Goal: Use online tool/utility: Utilize a website feature to perform a specific function

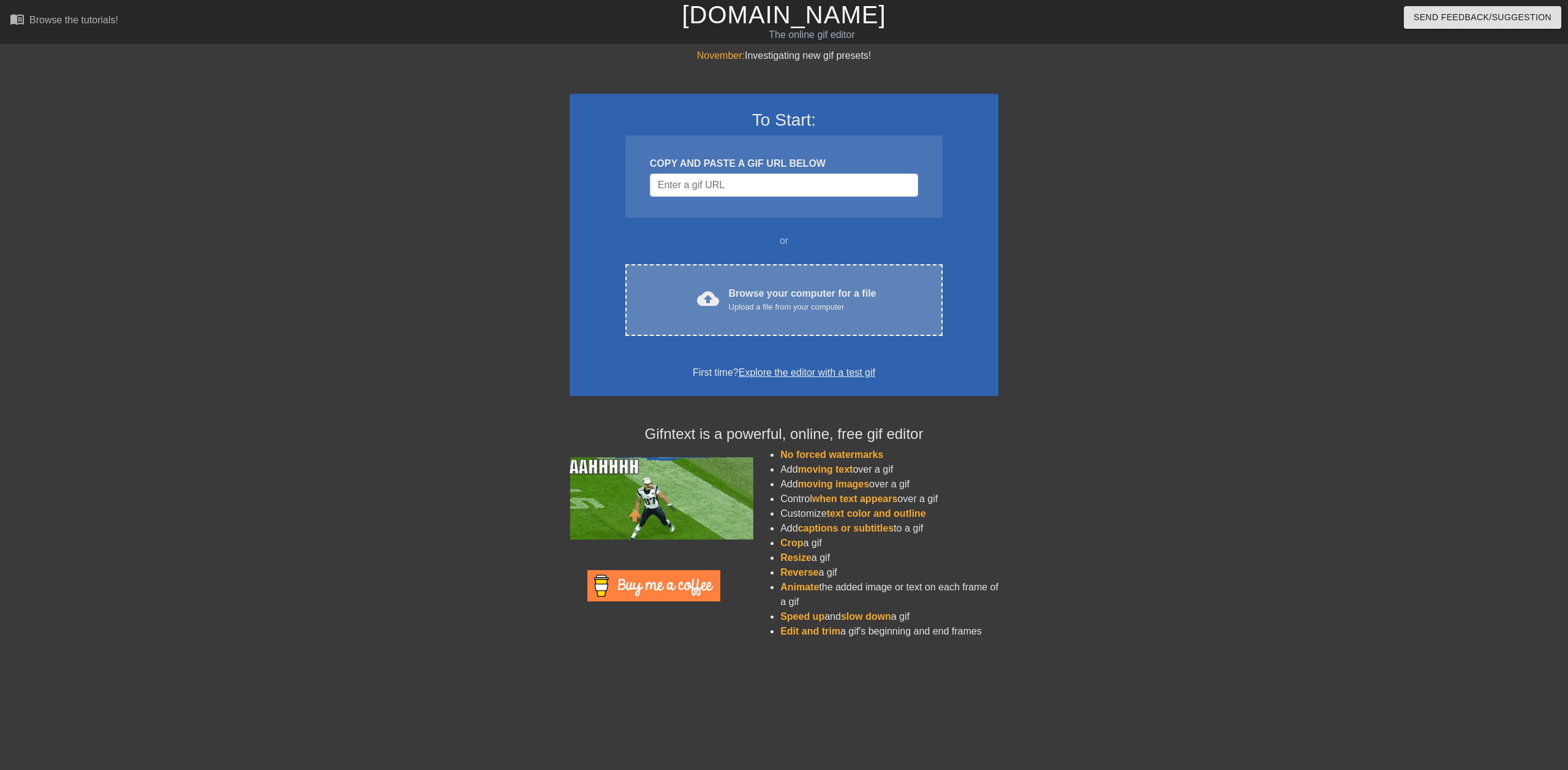
click at [764, 327] on div "cloud_upload Browse your computer for a file Upload a file from your computer C…" at bounding box center [784, 300] width 317 height 71
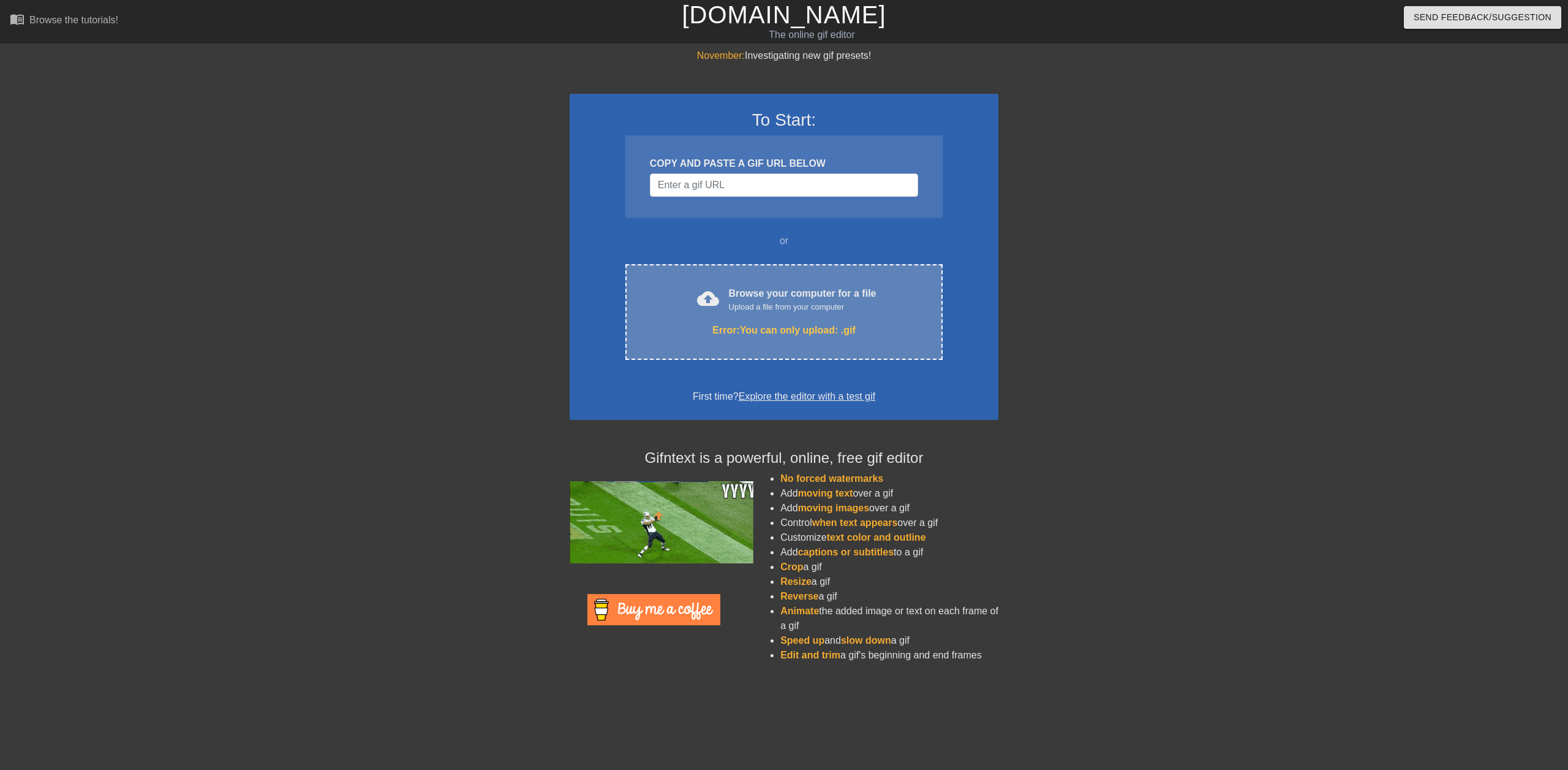
click at [745, 312] on div "Upload a file from your computer" at bounding box center [803, 307] width 148 height 12
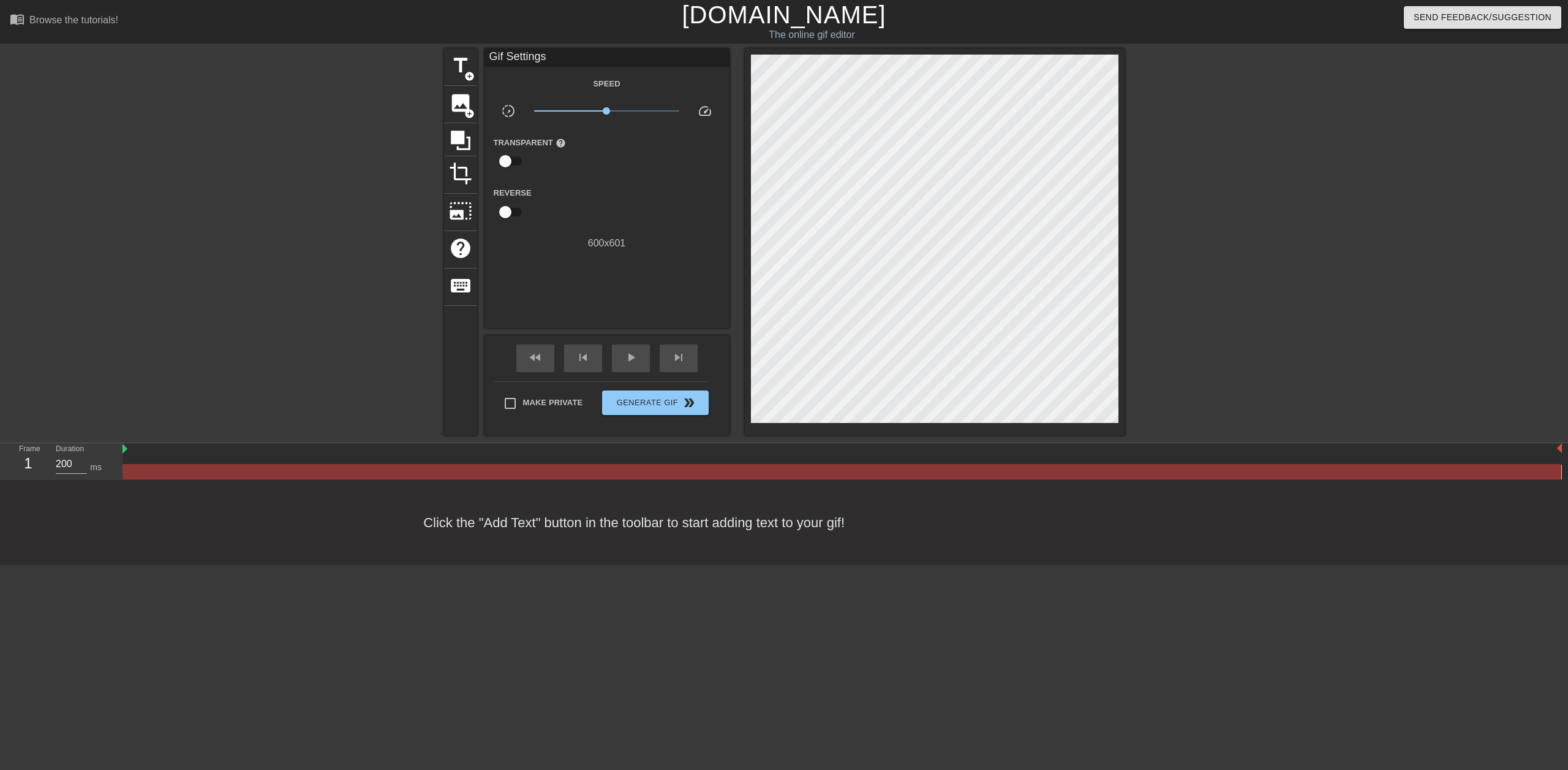
click at [491, 518] on div "Click the "Add Text" button in the toolbar to start adding text to your gif!" at bounding box center [784, 522] width 1568 height 85
click at [463, 63] on span "title" at bounding box center [460, 65] width 23 height 23
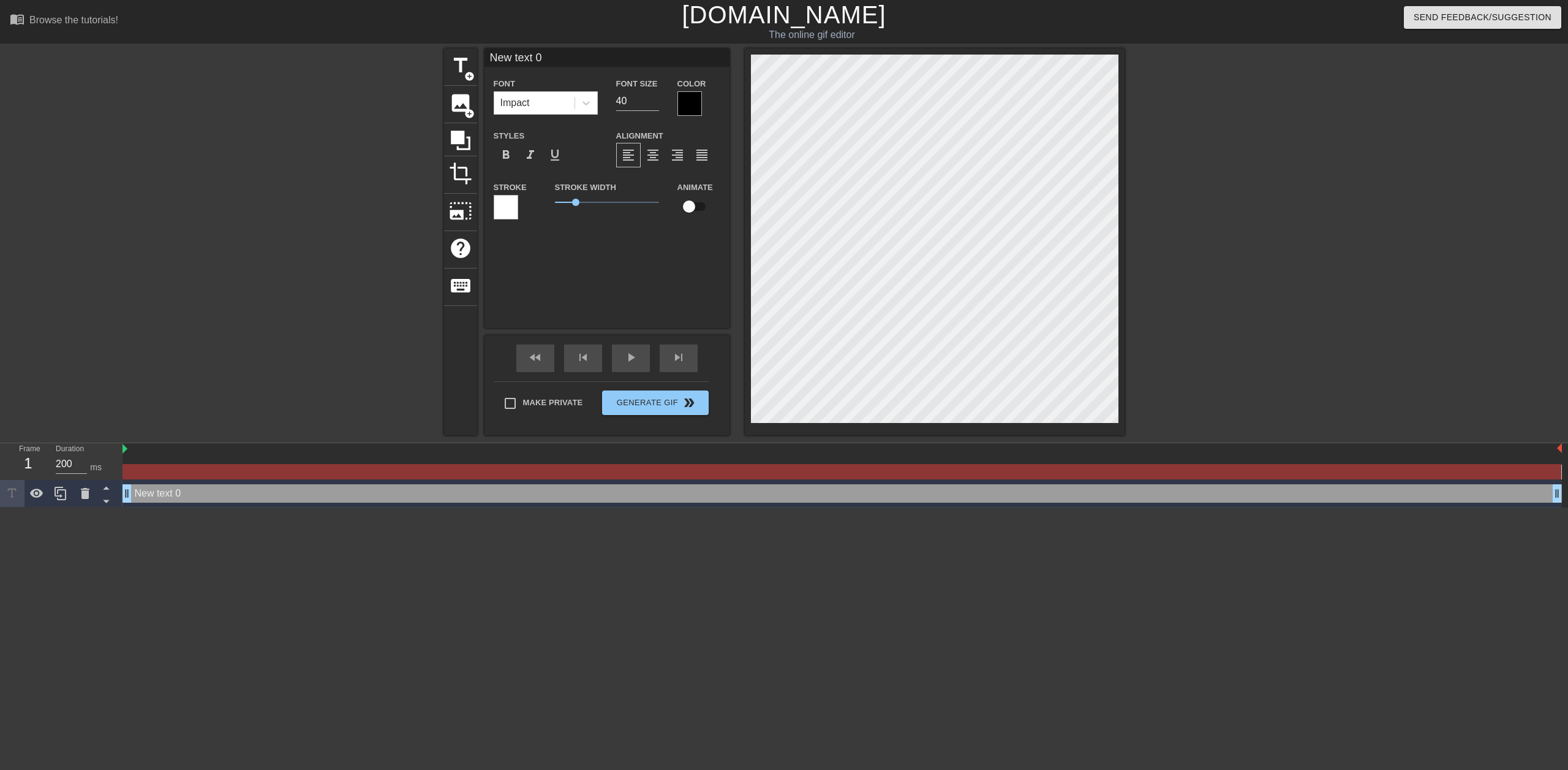
click at [234, 491] on div "New text 0 drag_handle drag_handle" at bounding box center [842, 493] width 1440 height 19
click at [161, 492] on div "New text 0 drag_handle drag_handle" at bounding box center [842, 493] width 1440 height 19
type input "S"
type textarea "S"
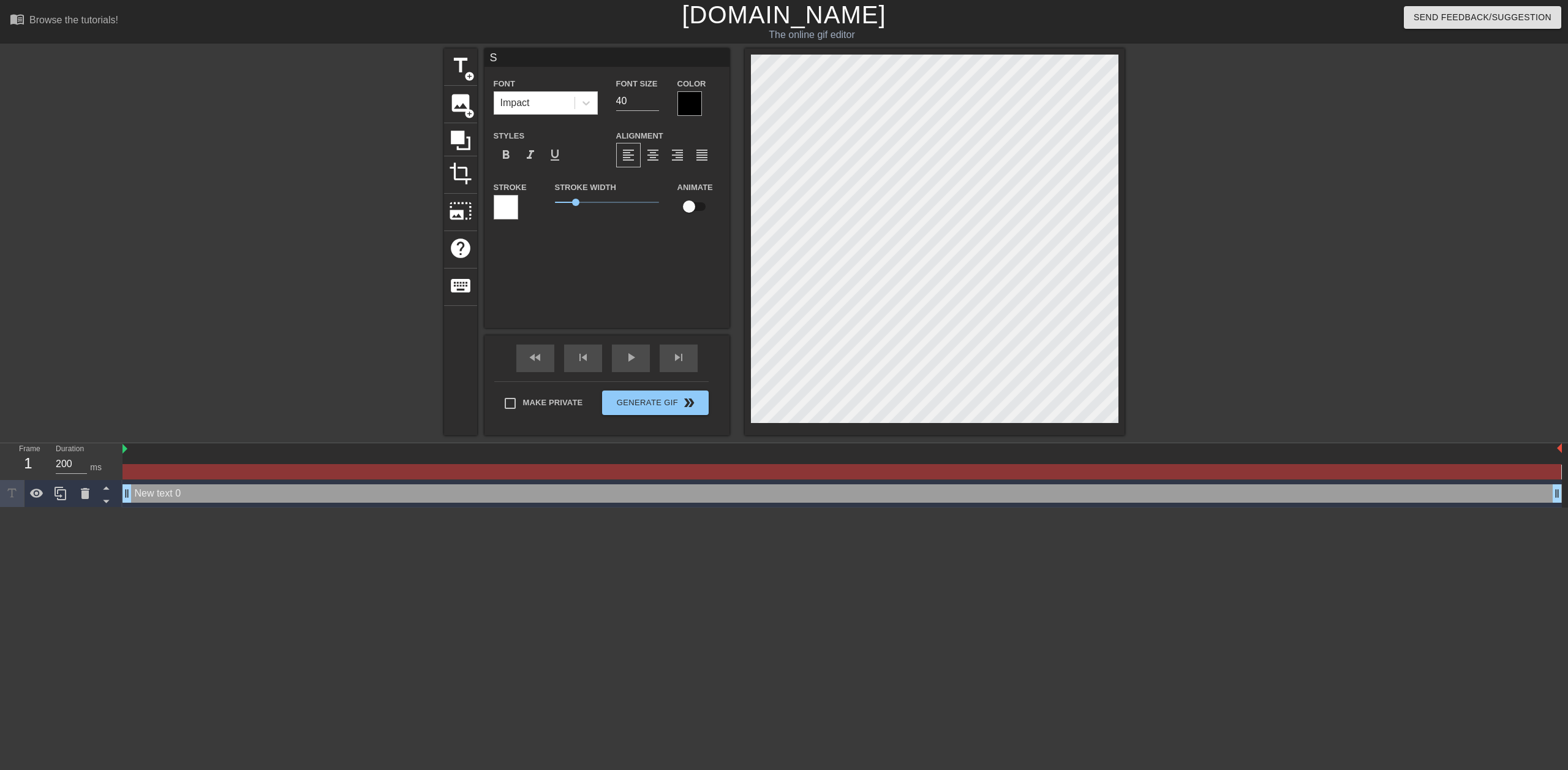
scroll to position [2, 1]
type input "SJ"
type textarea "SJ"
type input "SJA"
type textarea "SJA"
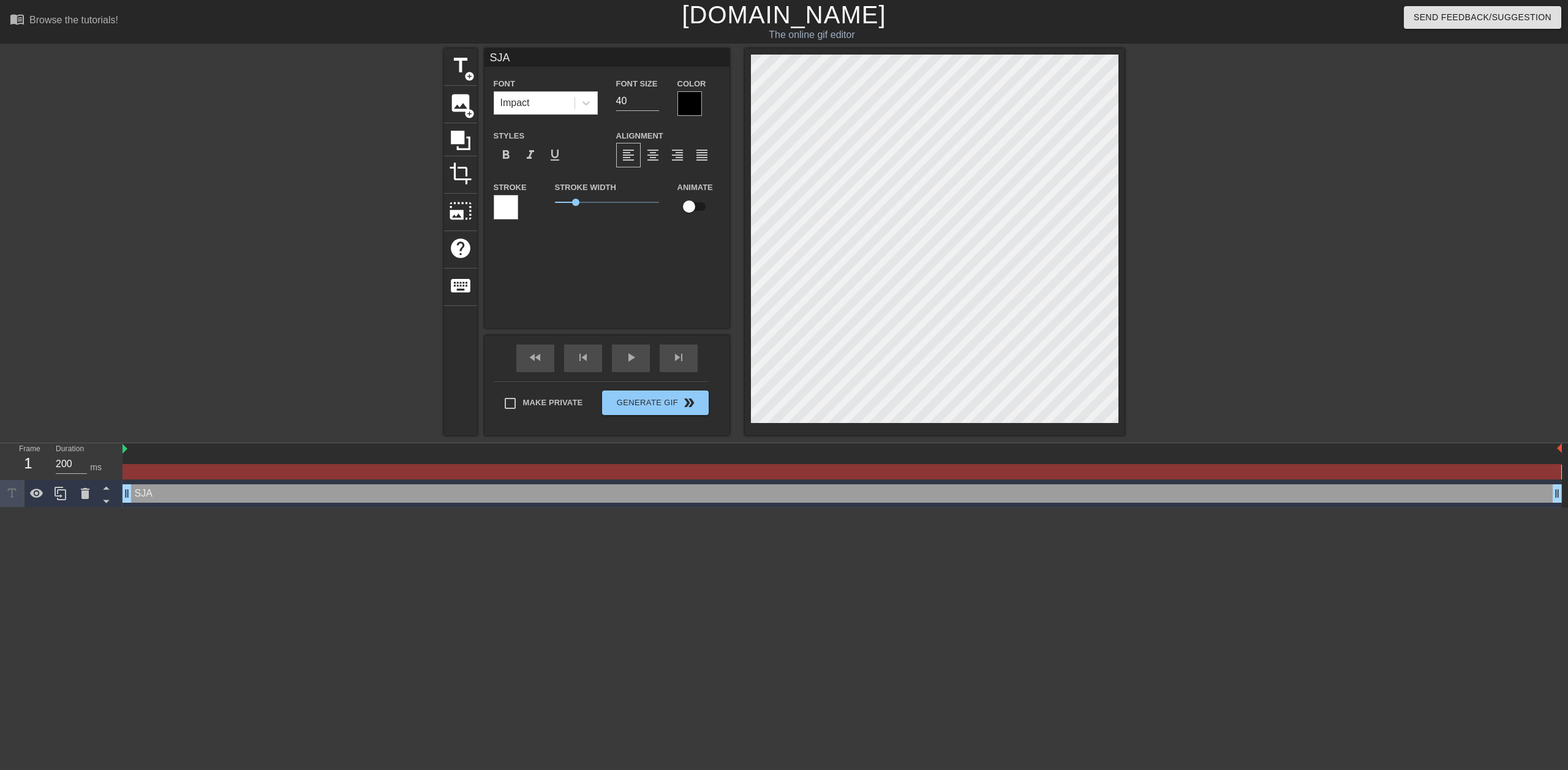
type input "SJ"
type textarea "SJ"
type input "S"
type textarea "S"
type input "SK"
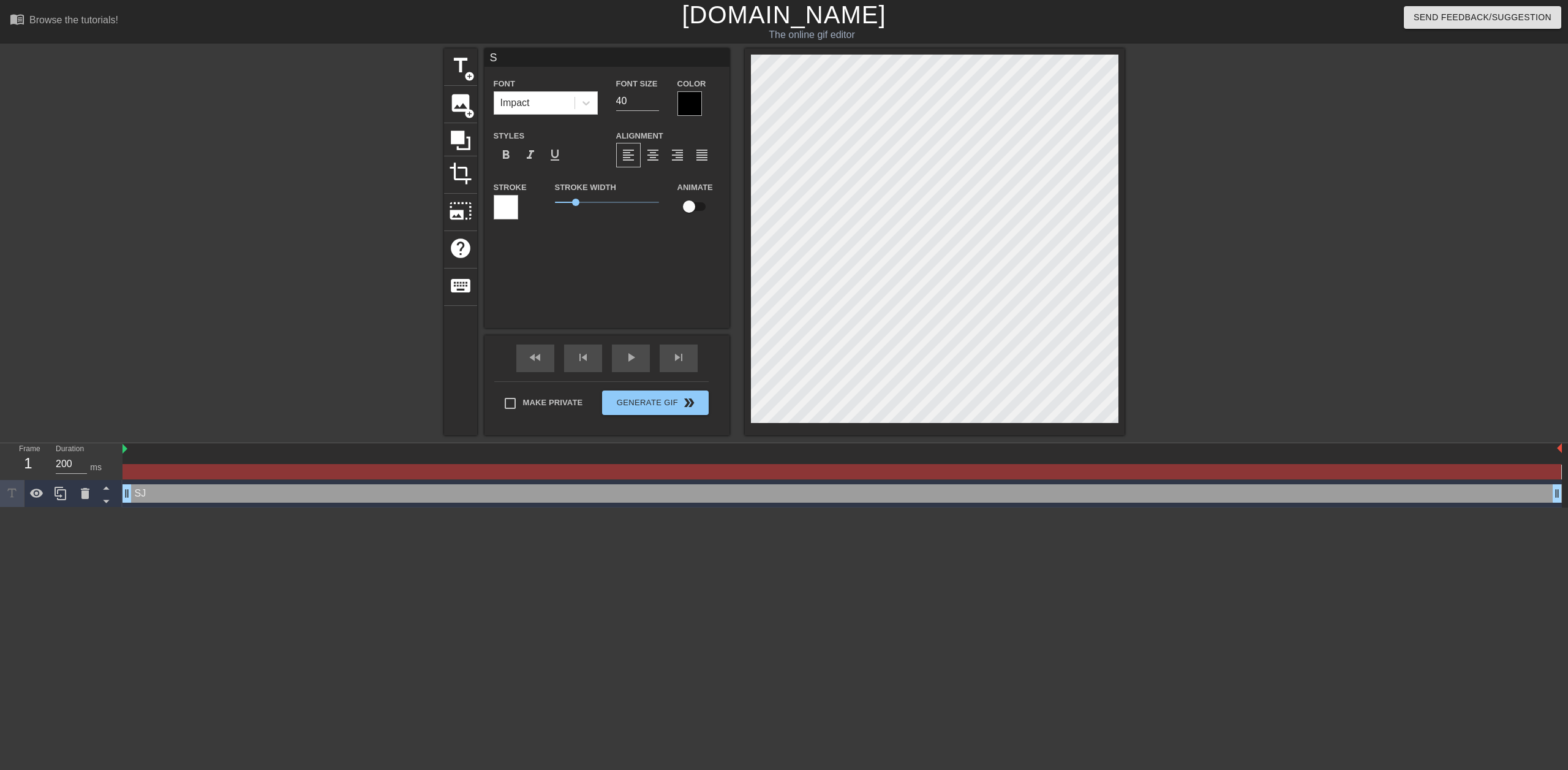
type textarea "SK"
type input "SKA"
type textarea "SKA"
type input "SKA"
type textarea "SKA"
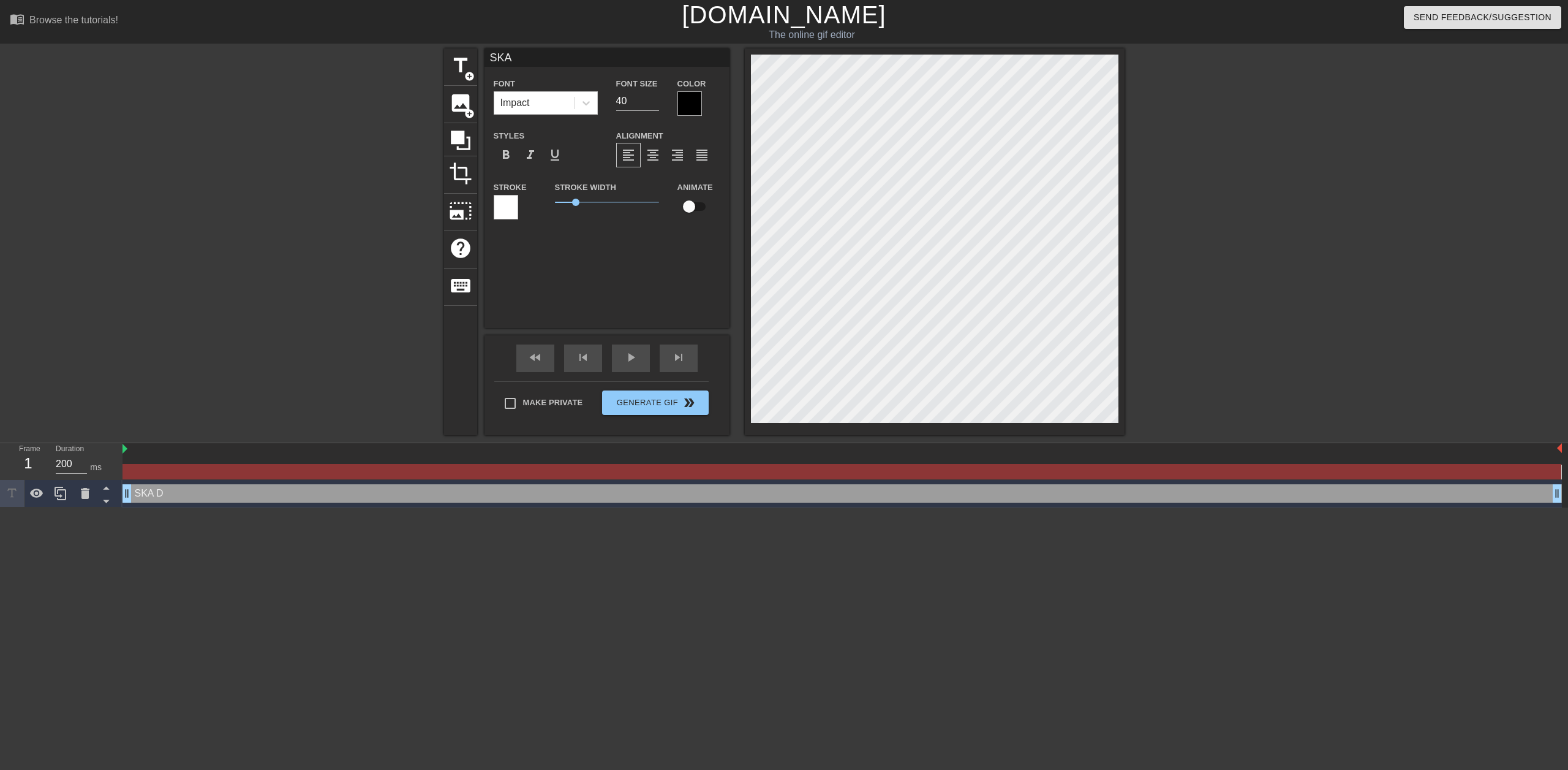
type input "SKA D"
type textarea "SKA D"
type input "SKA DU"
type textarea "SKA DU"
type input "SKA DU"
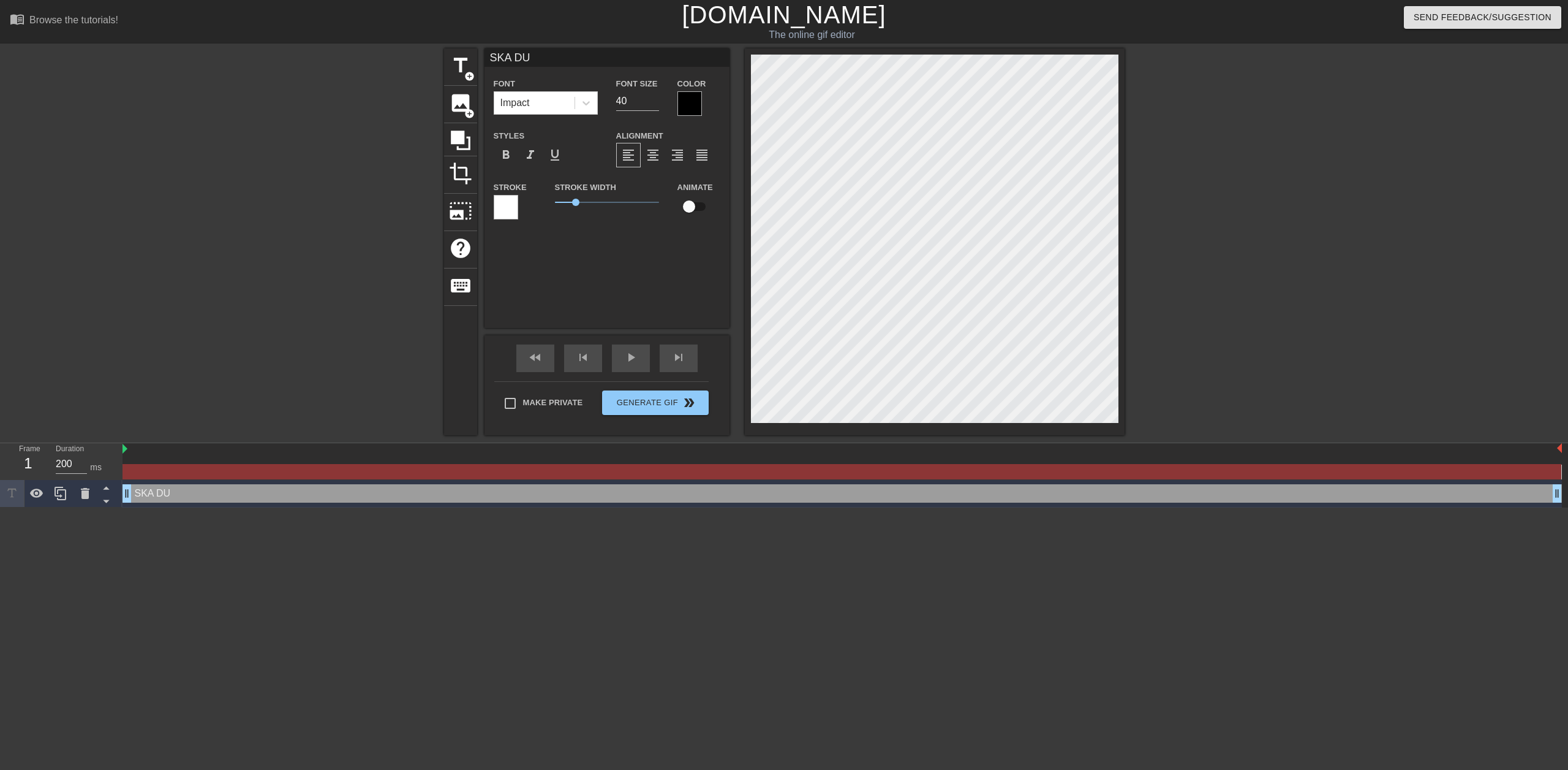
type textarea "SKA DU"
type input "SKA DU G"
type textarea "SKA DU G"
type input "SKA DU GÅ"
type textarea "SKA DU GÅ"
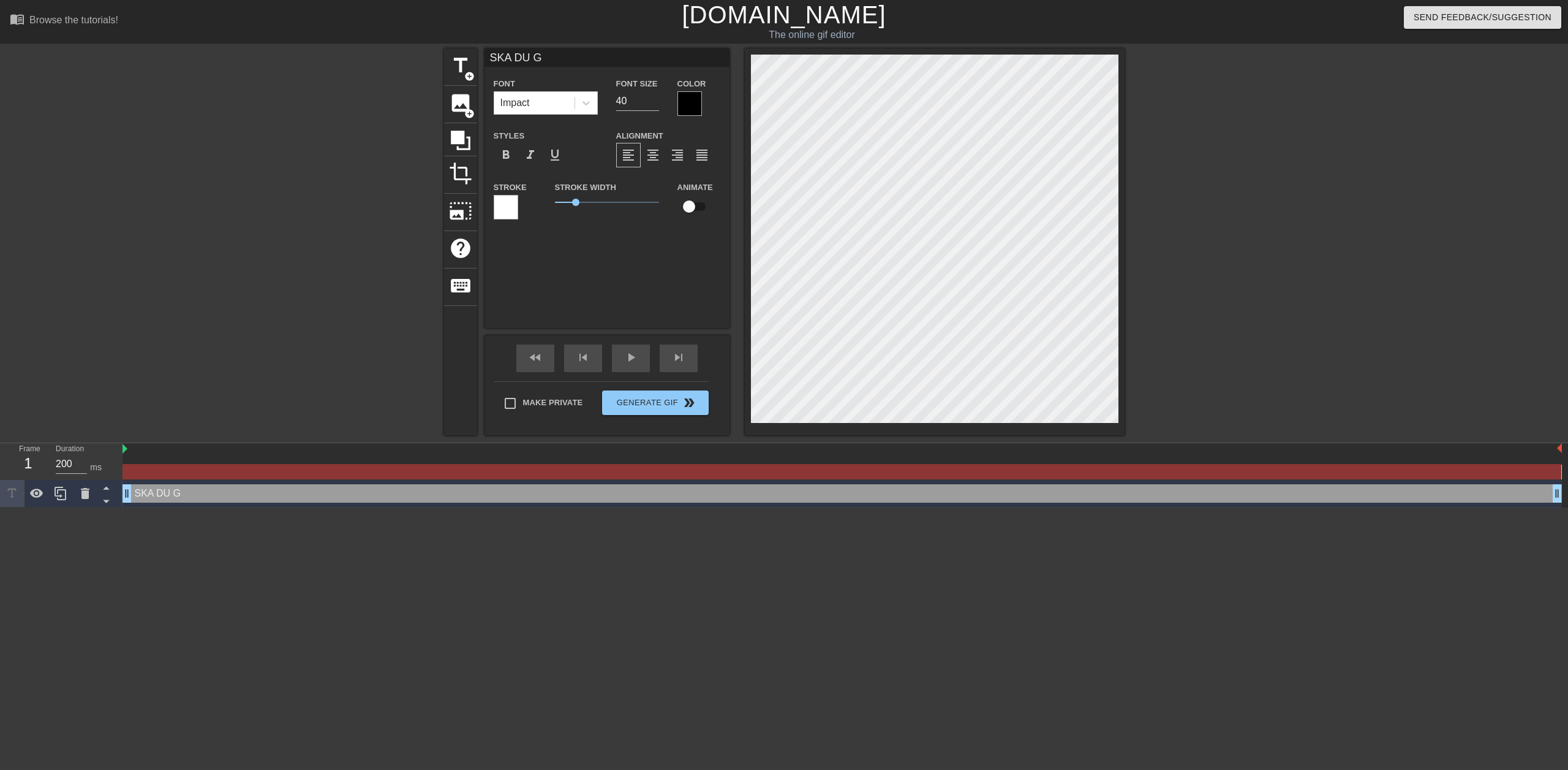
scroll to position [2, 3]
type input "SKA DU GÅ?"
type textarea "SKA DU GÅ?"
type input "SKA DU GÅ?"
type textarea "SKA DU GÅ?"
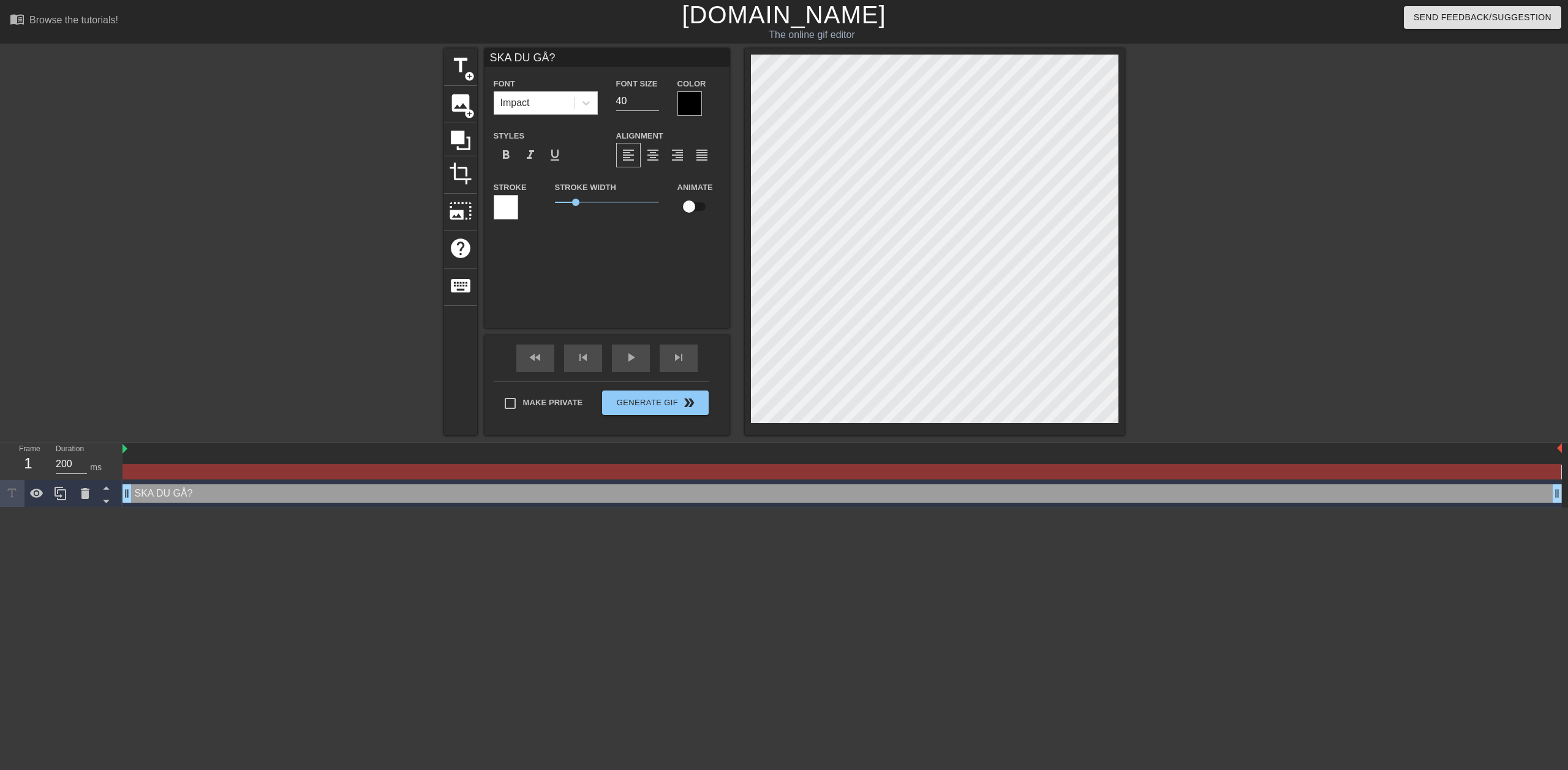
type input "SKA DU GÅ? :"
type textarea "SKA DU GÅ? :"
type input "SKA DU GÅ? :("
type textarea "SKA DU GÅ? :("
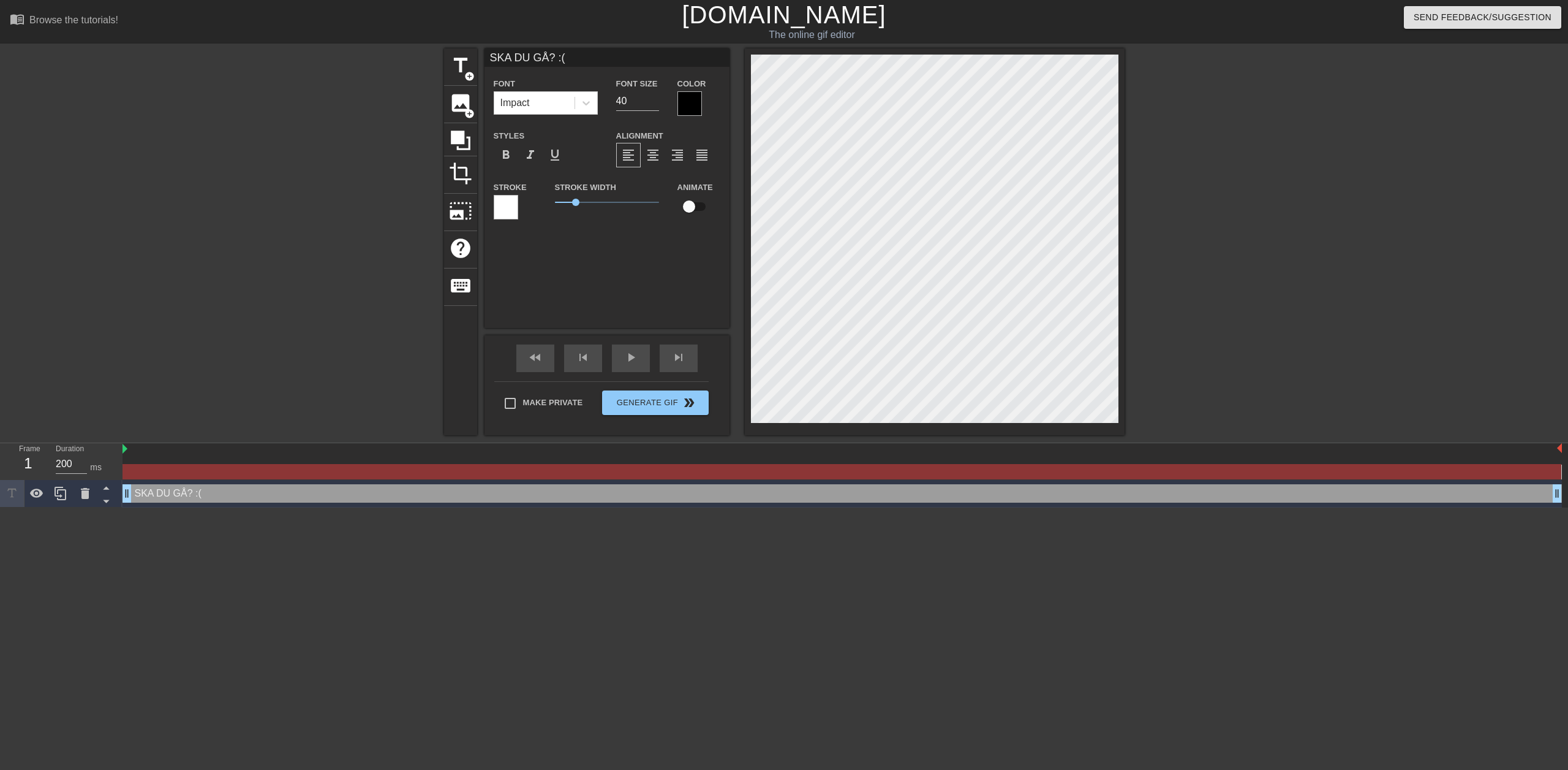
click at [514, 213] on div at bounding box center [506, 207] width 25 height 25
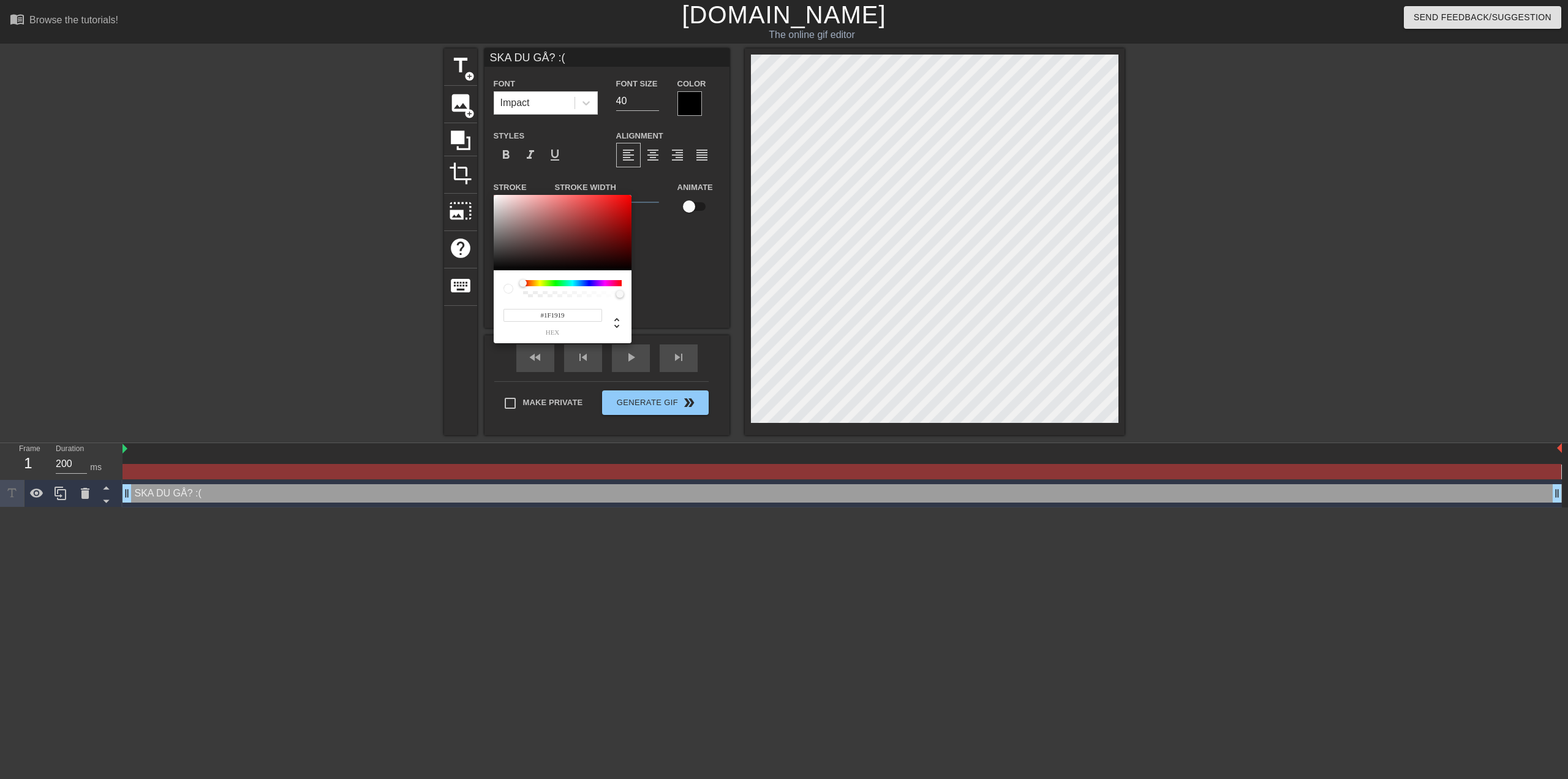
type input "#000000"
drag, startPoint x: 532, startPoint y: 253, endPoint x: 422, endPoint y: 305, distance: 121.7
click at [422, 304] on div "#000000 hex" at bounding box center [784, 390] width 1568 height 779
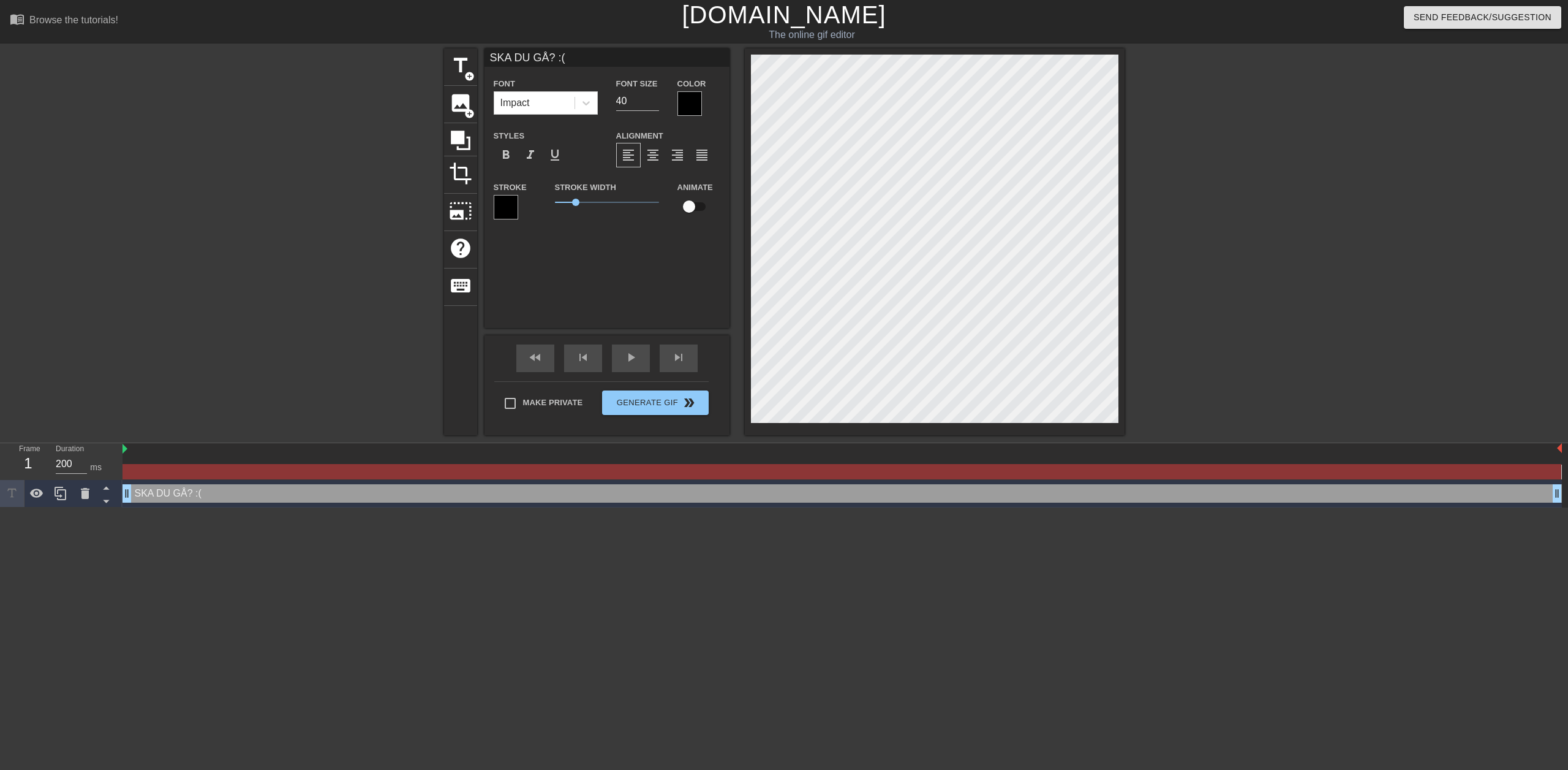
click at [683, 106] on div at bounding box center [690, 103] width 25 height 25
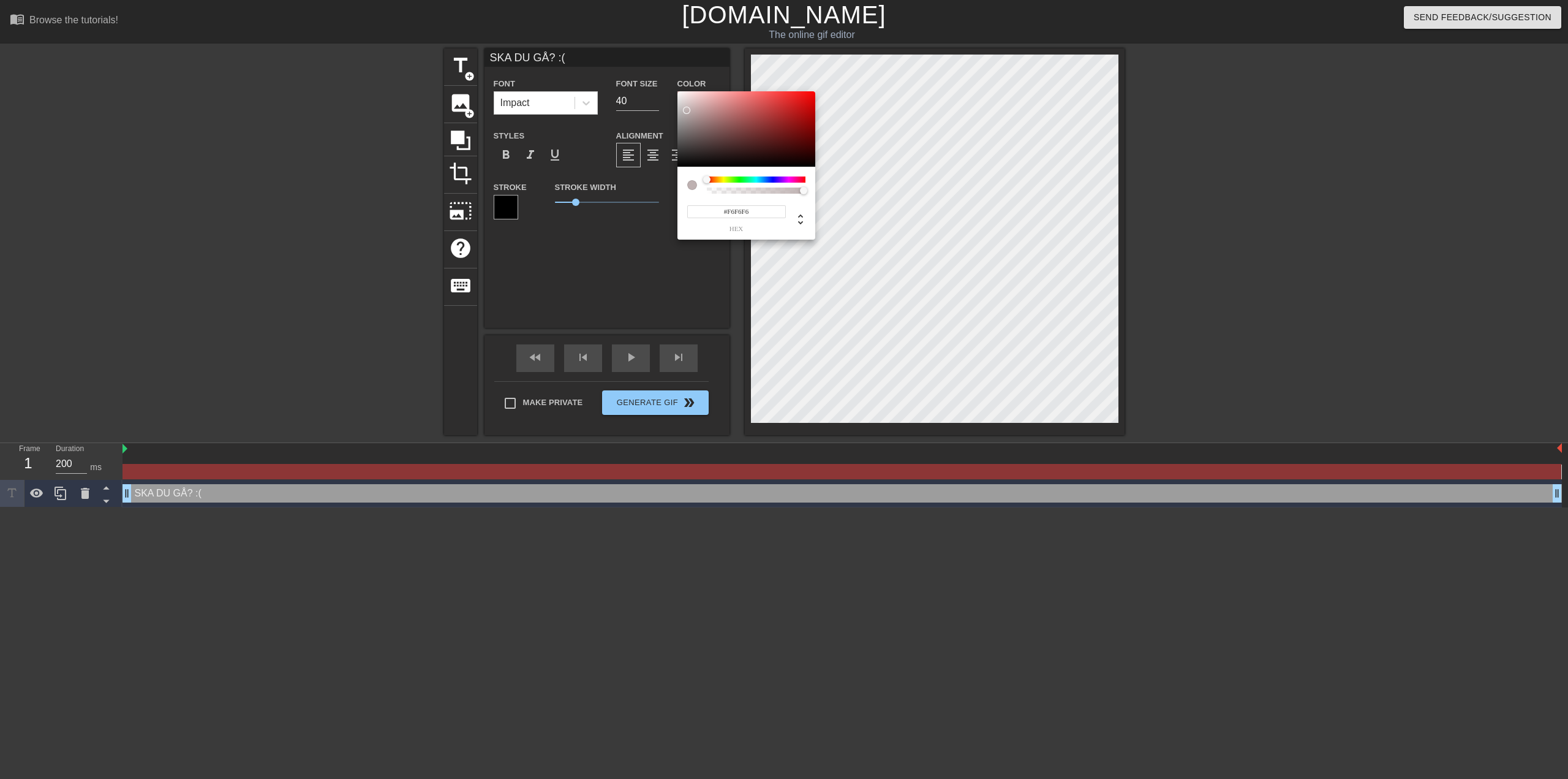
type input "#FFFFFF"
drag, startPoint x: 680, startPoint y: 100, endPoint x: 633, endPoint y: 43, distance: 73.9
click at [633, 45] on div "#FFFFFF hex" at bounding box center [784, 390] width 1568 height 779
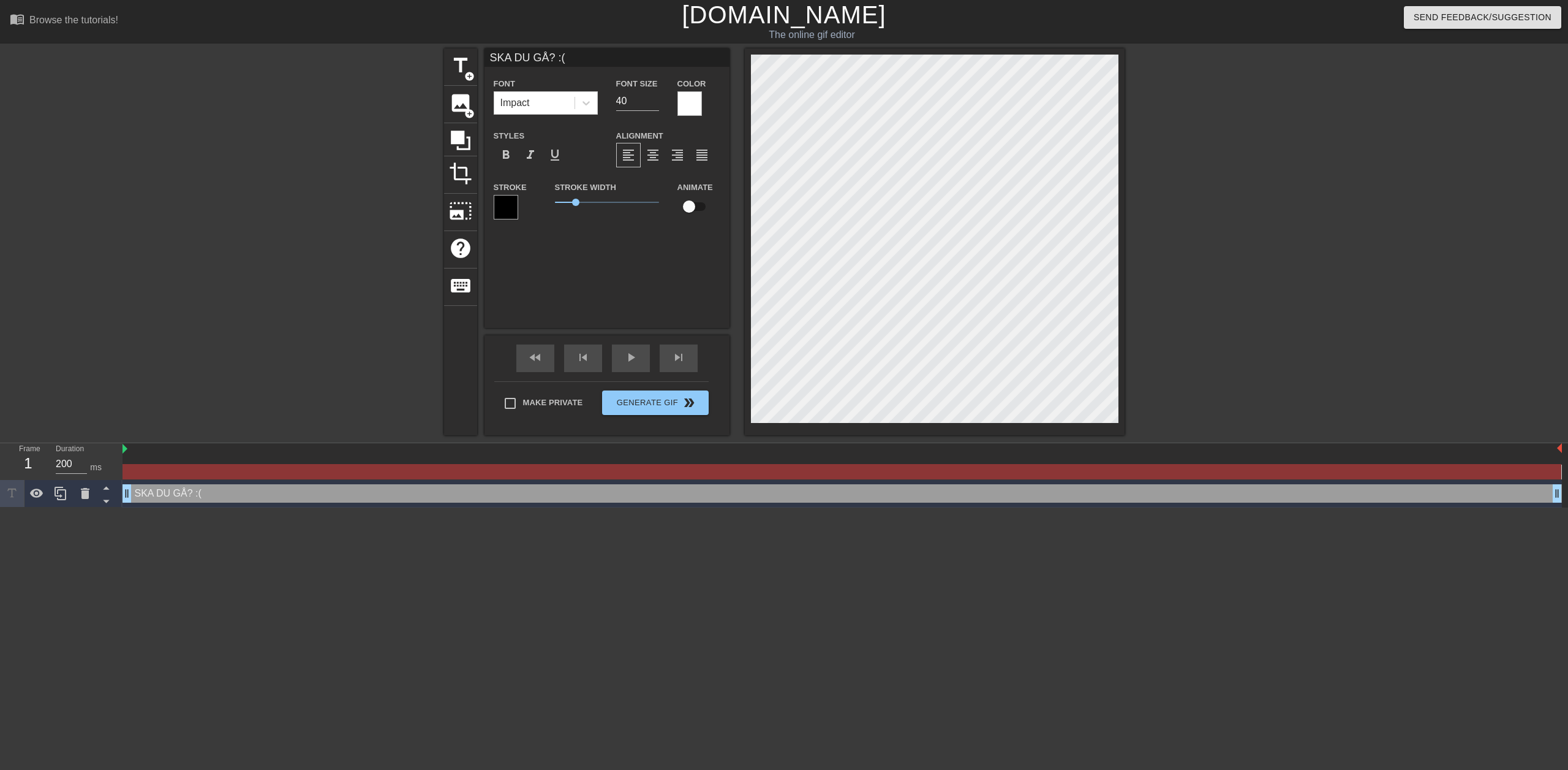
click at [130, 471] on div at bounding box center [842, 471] width 1439 height 15
click at [157, 499] on div "SKA DU GÅ? :( drag_handle drag_handle" at bounding box center [842, 493] width 1440 height 19
drag, startPoint x: 130, startPoint y: 492, endPoint x: 157, endPoint y: 492, distance: 27.0
drag, startPoint x: 128, startPoint y: 496, endPoint x: 253, endPoint y: 513, distance: 126.2
click at [253, 508] on html "menu_book Browse the tutorials! [DOMAIN_NAME] The online gif editor Send Feedba…" at bounding box center [784, 254] width 1568 height 508
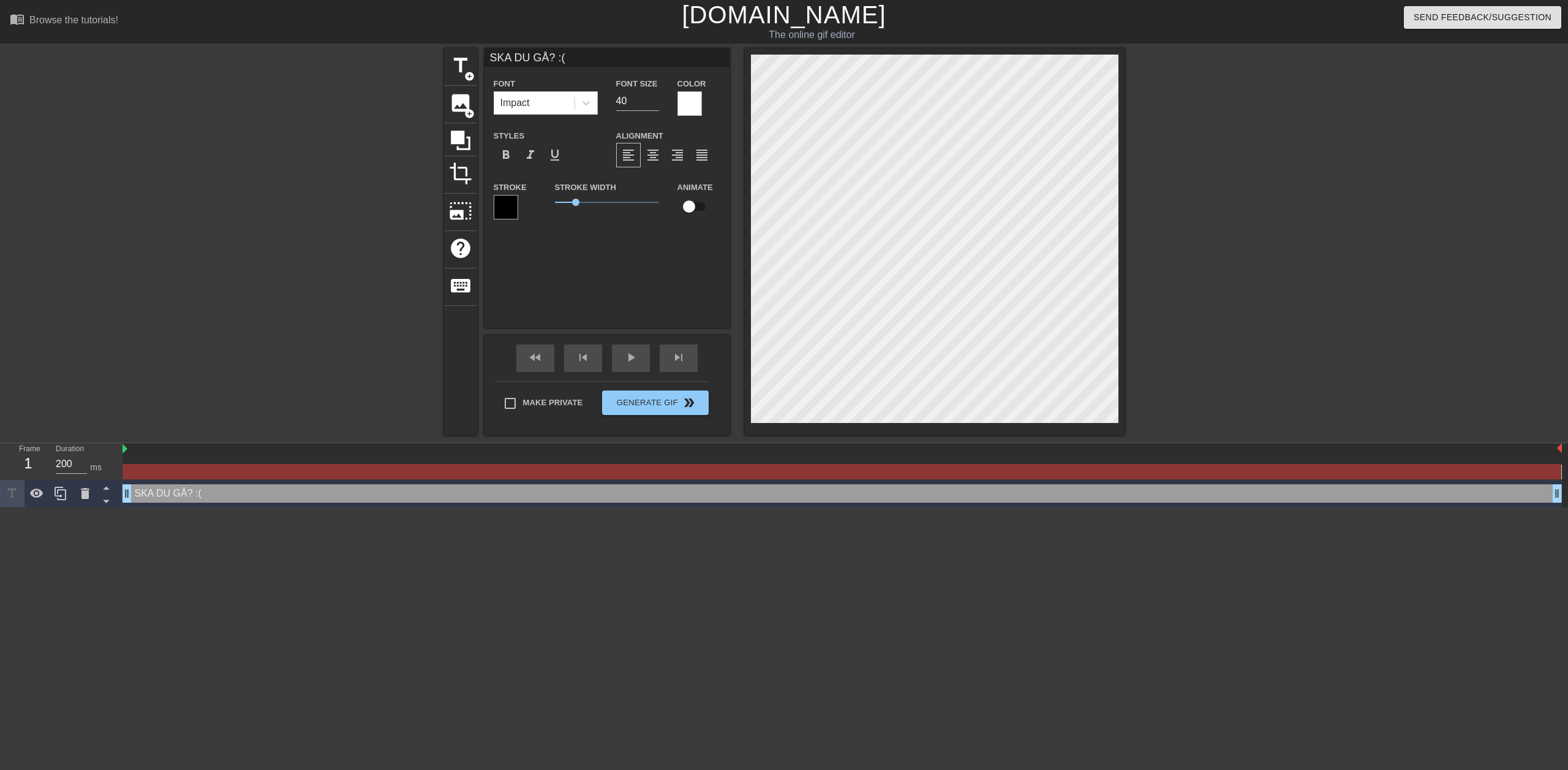
click at [569, 508] on html "menu_book Browse the tutorials! [DOMAIN_NAME] The online gif editor Send Feedba…" at bounding box center [784, 254] width 1568 height 508
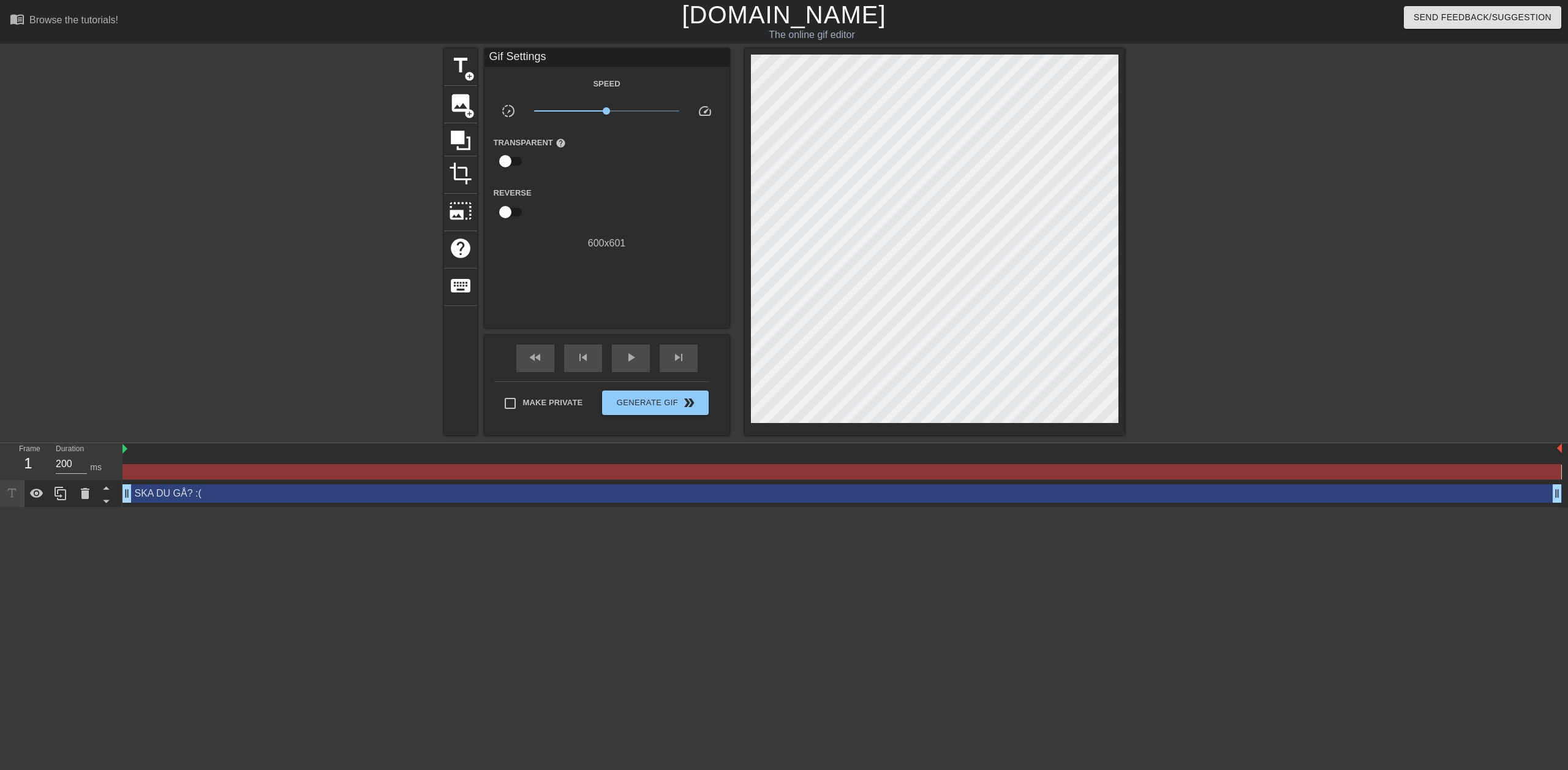
drag, startPoint x: 128, startPoint y: 497, endPoint x: 161, endPoint y: 501, distance: 33.2
click at [127, 449] on img at bounding box center [125, 449] width 5 height 10
click at [168, 465] on div at bounding box center [842, 471] width 1439 height 15
click at [251, 468] on div at bounding box center [842, 471] width 1439 height 15
drag, startPoint x: 292, startPoint y: 450, endPoint x: 402, endPoint y: 455, distance: 110.1
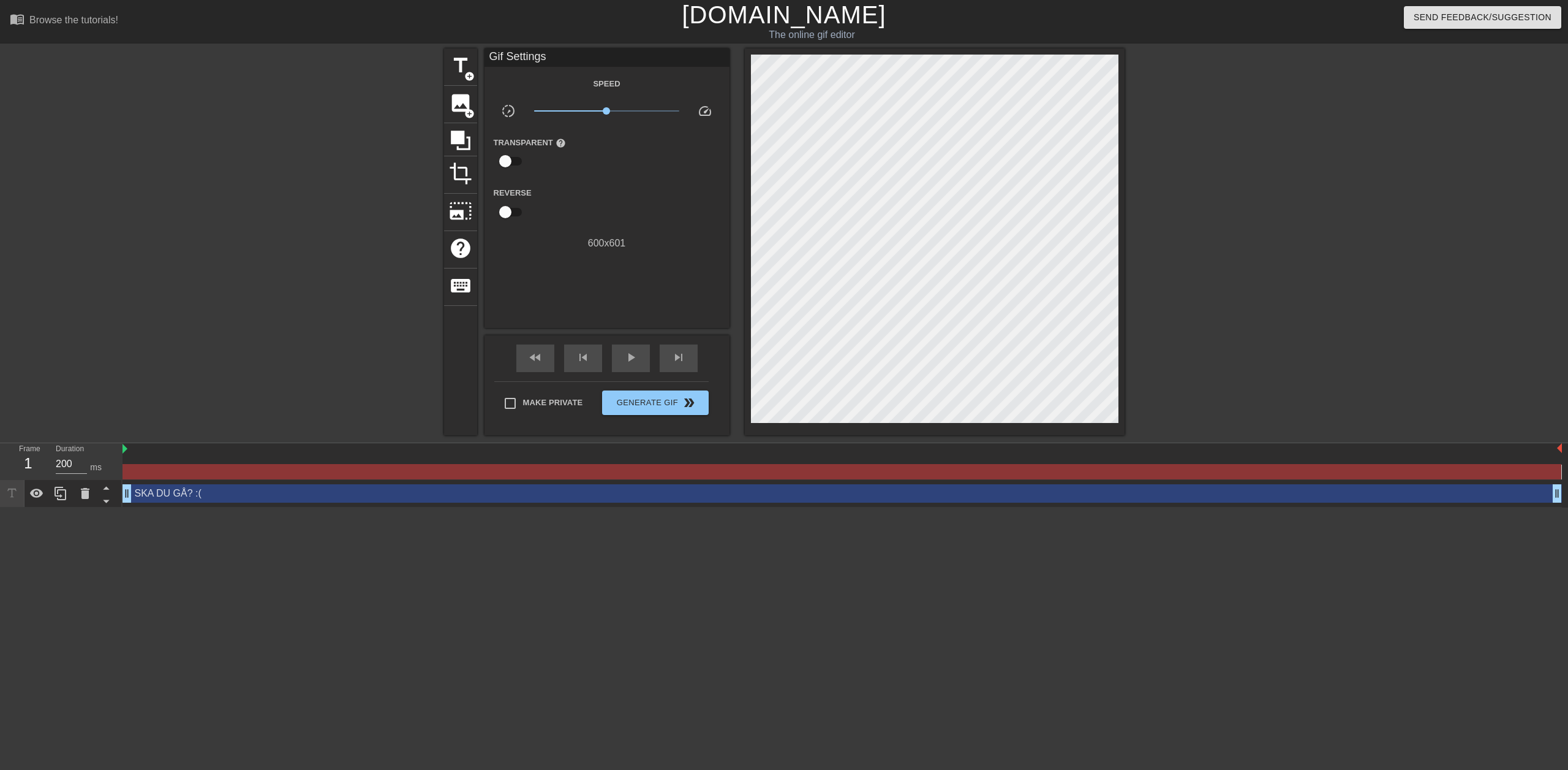
click at [402, 455] on div at bounding box center [842, 449] width 1440 height 12
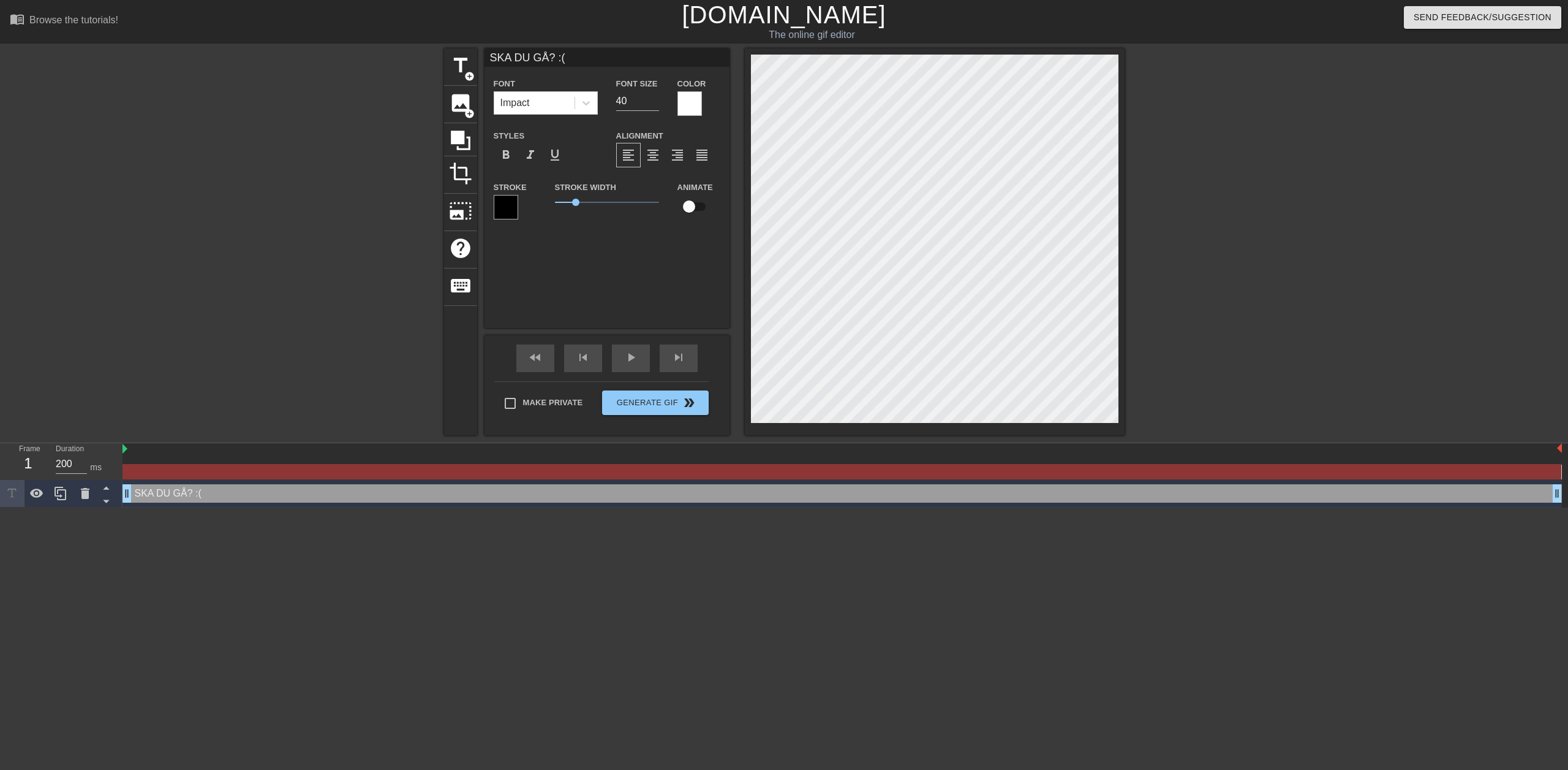
click at [1056, 455] on div "menu_book Browse the tutorials! [DOMAIN_NAME] The online gif editor Send Feedba…" at bounding box center [784, 254] width 1568 height 508
click at [1460, 88] on div "title add_circle image add_circle crop photo_size_select_large help keyboard SK…" at bounding box center [784, 242] width 1568 height 387
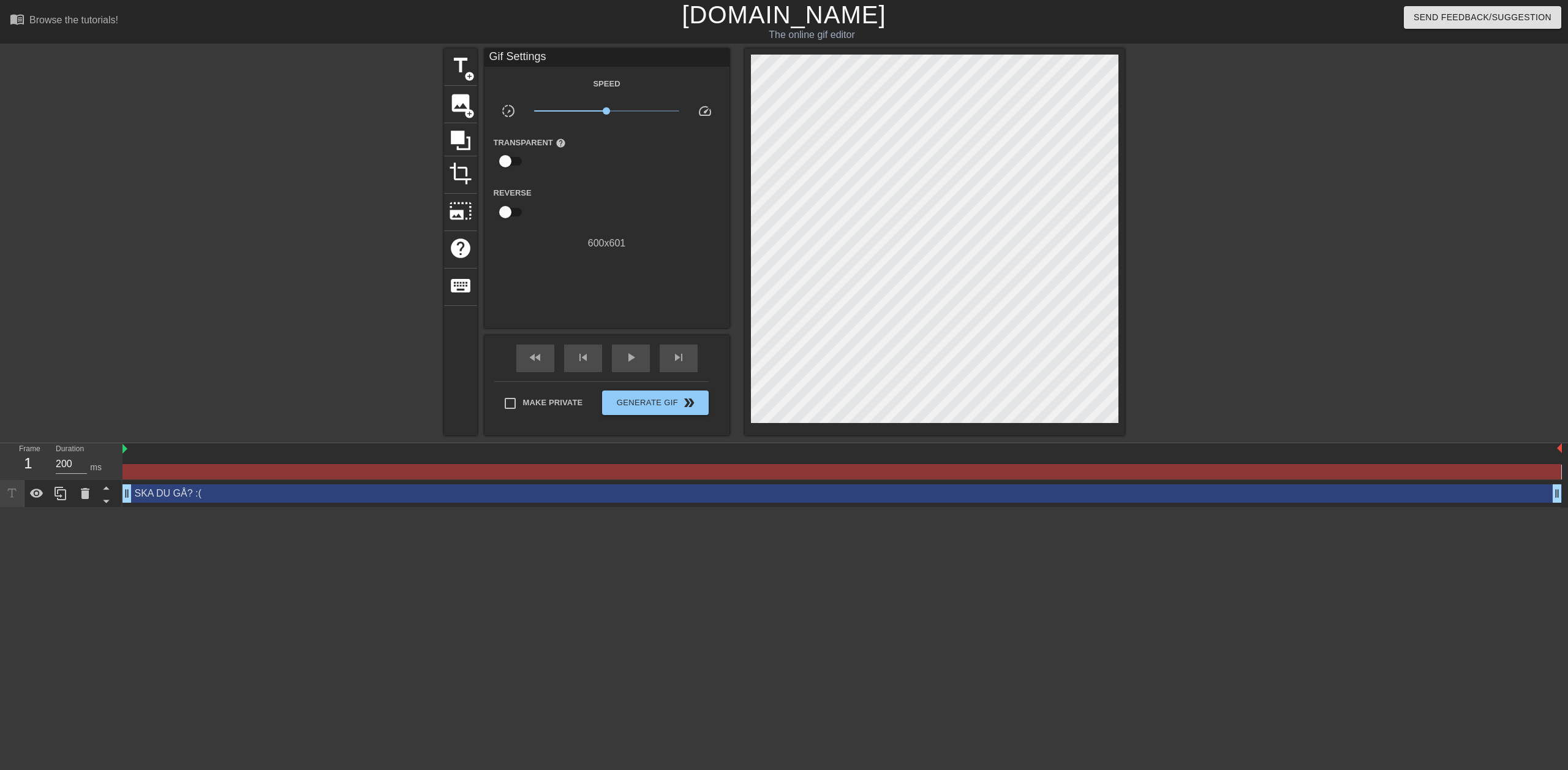
drag, startPoint x: 1559, startPoint y: 453, endPoint x: 1457, endPoint y: 455, distance: 102.0
drag, startPoint x: 1434, startPoint y: 486, endPoint x: 1488, endPoint y: 493, distance: 54.5
click at [1429, 488] on div "SKA DU GÅ? :( drag_handle drag_handle" at bounding box center [845, 476] width 1446 height 65
drag, startPoint x: 1559, startPoint y: 496, endPoint x: 1445, endPoint y: 505, distance: 114.4
click at [1445, 505] on div "SKA DU GÅ? :( drag_handle drag_handle" at bounding box center [842, 493] width 1440 height 27
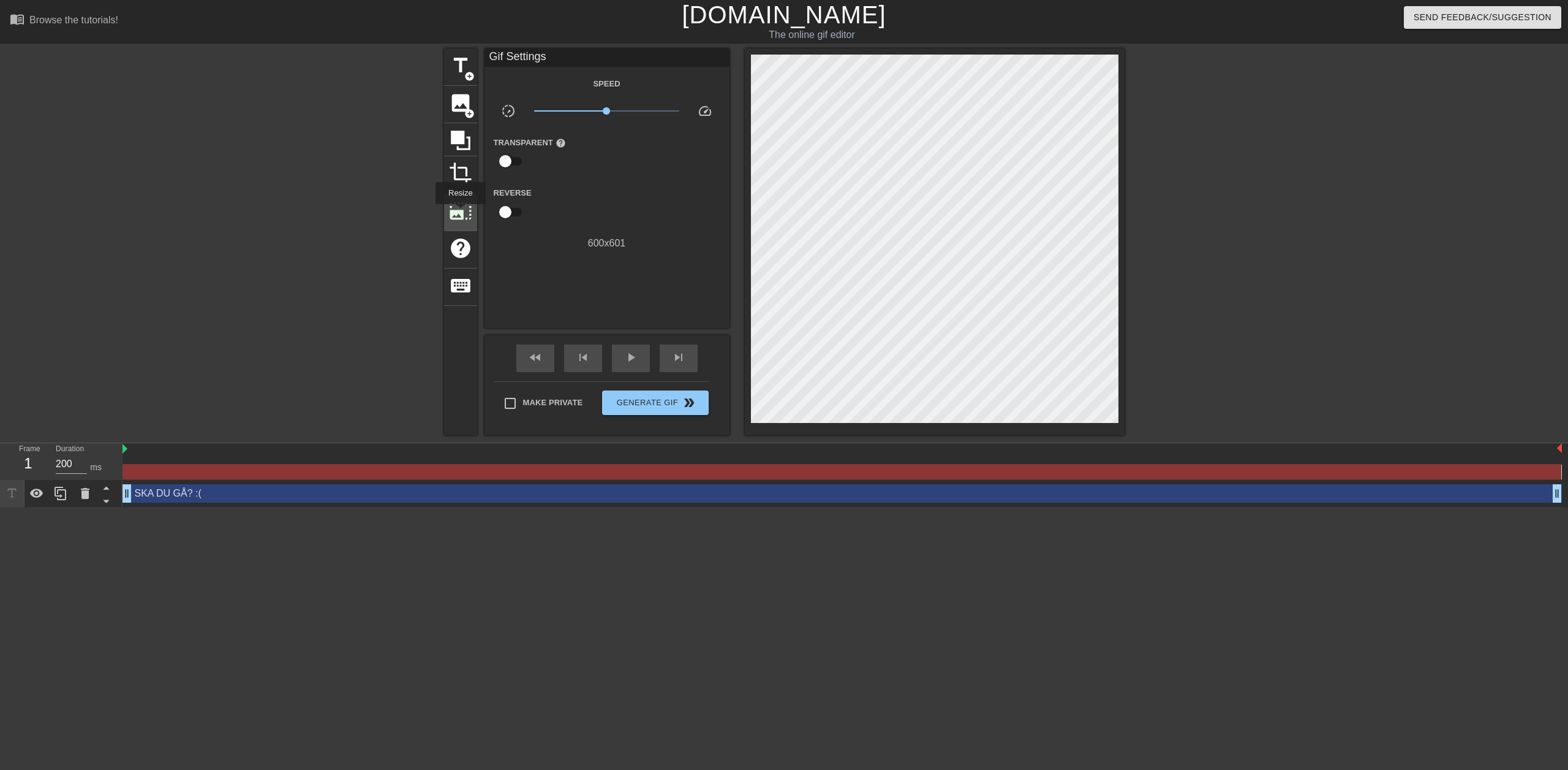
click at [459, 213] on span "photo_size_select_large" at bounding box center [460, 210] width 23 height 23
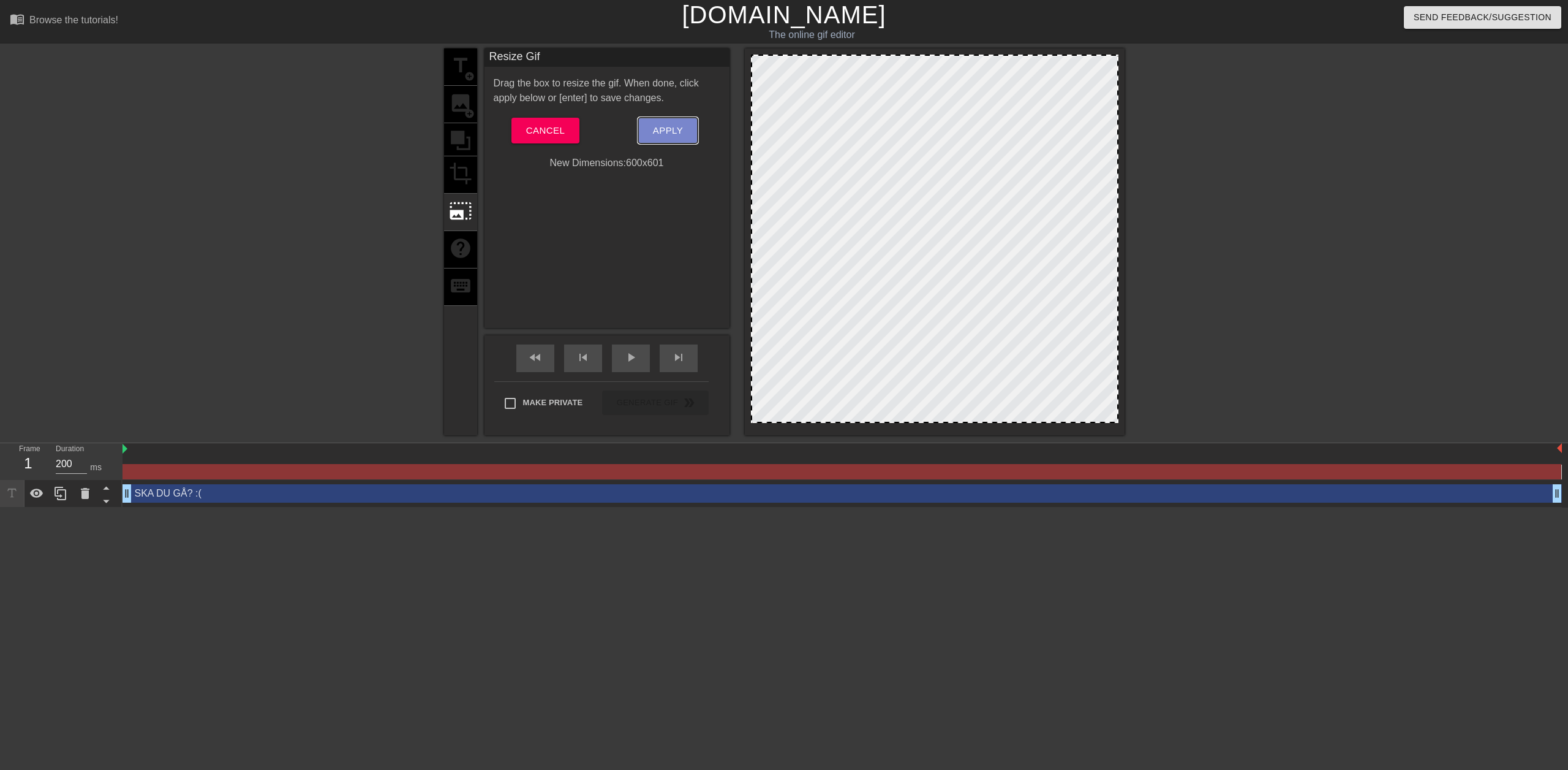
click at [668, 134] on span "Apply" at bounding box center [668, 130] width 30 height 16
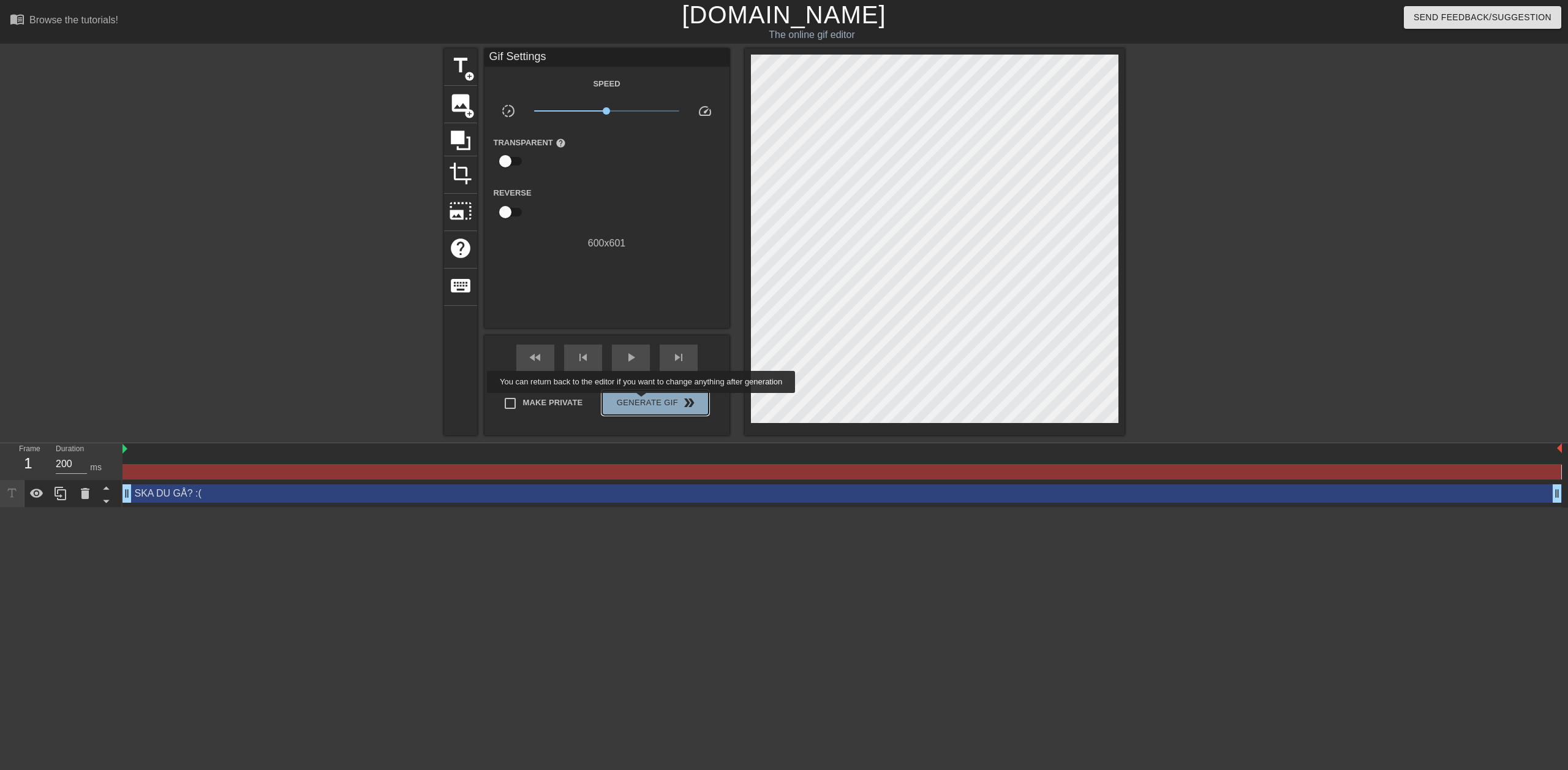
click at [643, 402] on span "Generate Gif double_arrow" at bounding box center [655, 402] width 96 height 14
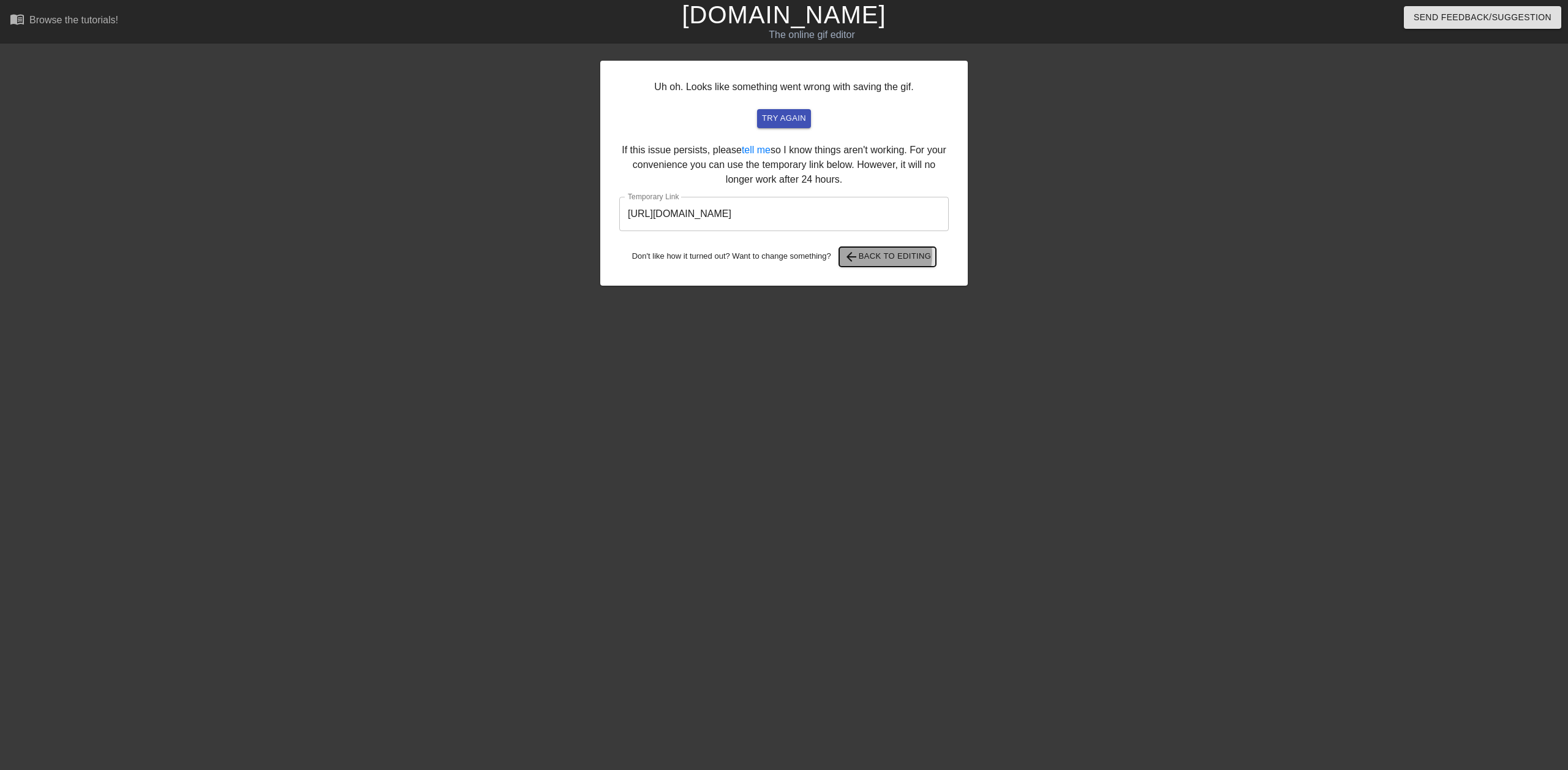
click at [863, 255] on span "arrow_back Back to Editing" at bounding box center [888, 256] width 88 height 14
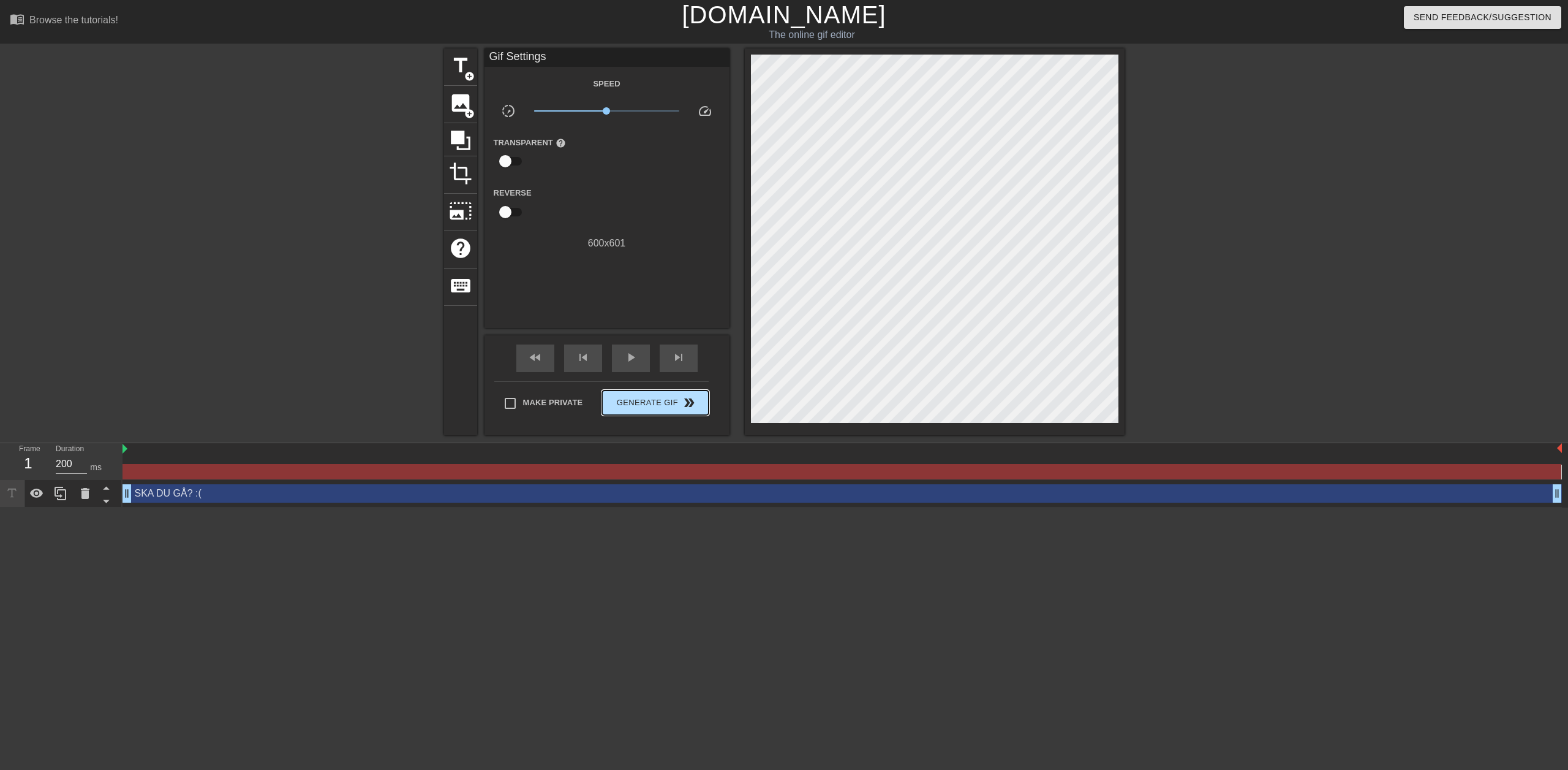
click at [633, 405] on span "Generate Gif double_arrow" at bounding box center [655, 402] width 96 height 14
